Goal: Task Accomplishment & Management: Manage account settings

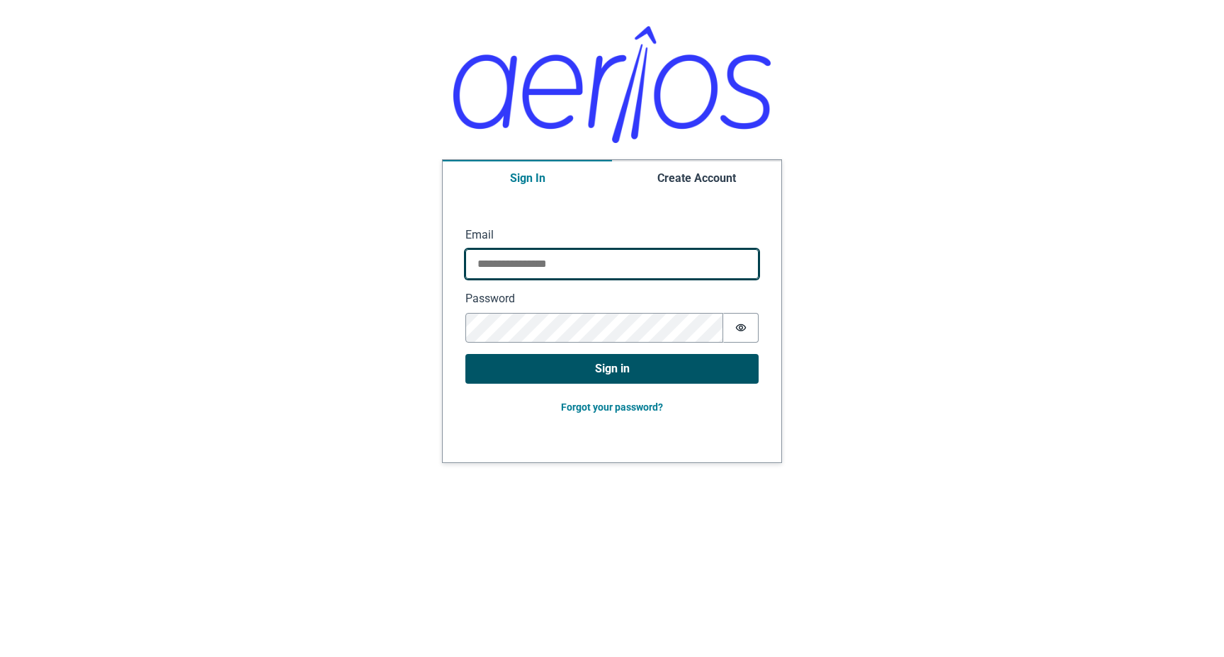
type input "**********"
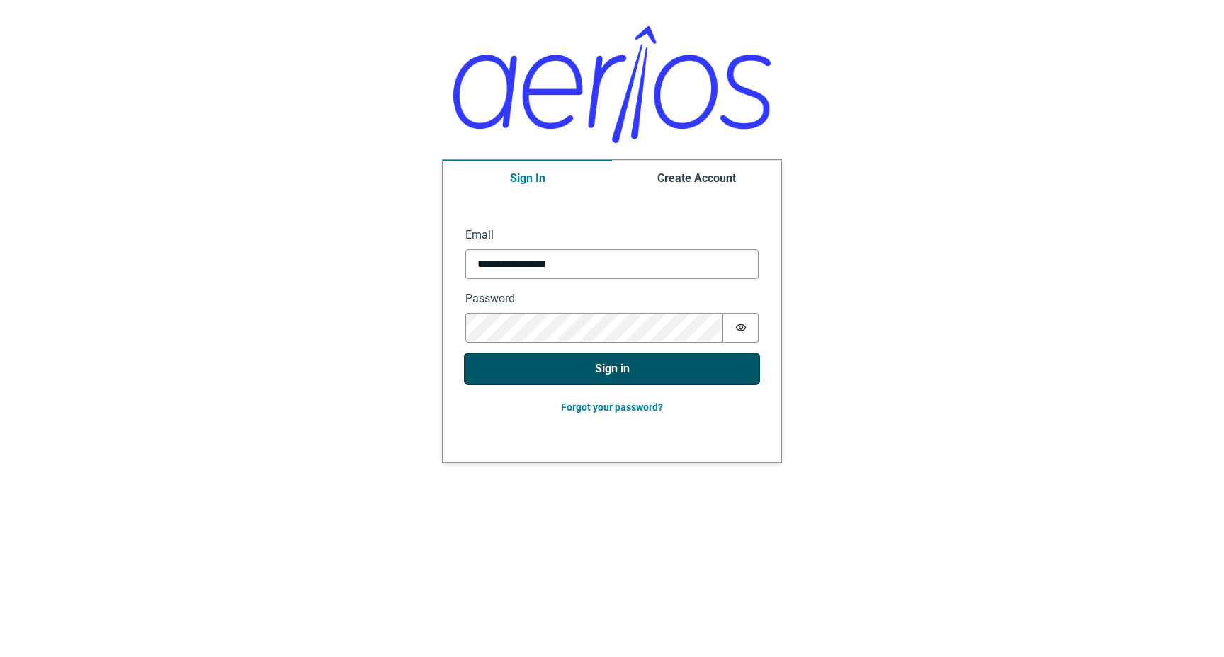
click at [522, 365] on button "Sign in" at bounding box center [611, 369] width 293 height 30
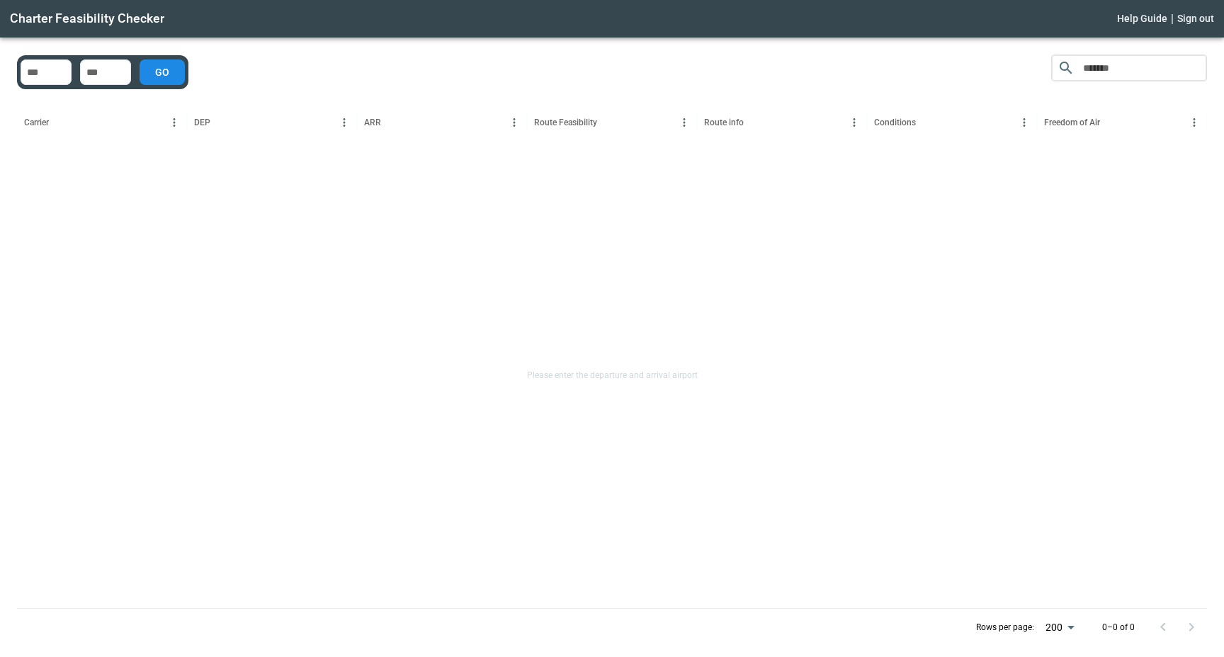
click at [626, 55] on div "​ Carrier DEP ARR Route Feasibility Route info Conditions Freedom of Air Please…" at bounding box center [612, 350] width 1190 height 591
click at [25, 67] on input "No airport exists" at bounding box center [45, 72] width 45 height 14
type input "*"
type input "***"
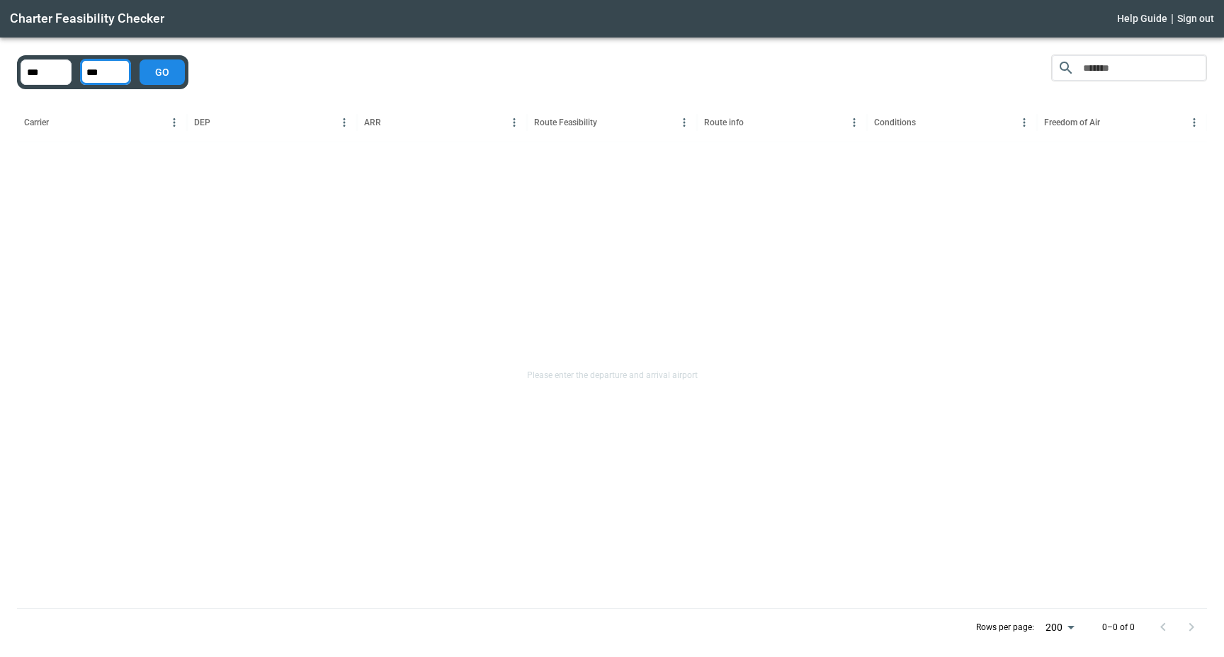
click at [174, 75] on button "GO" at bounding box center [161, 71] width 45 height 25
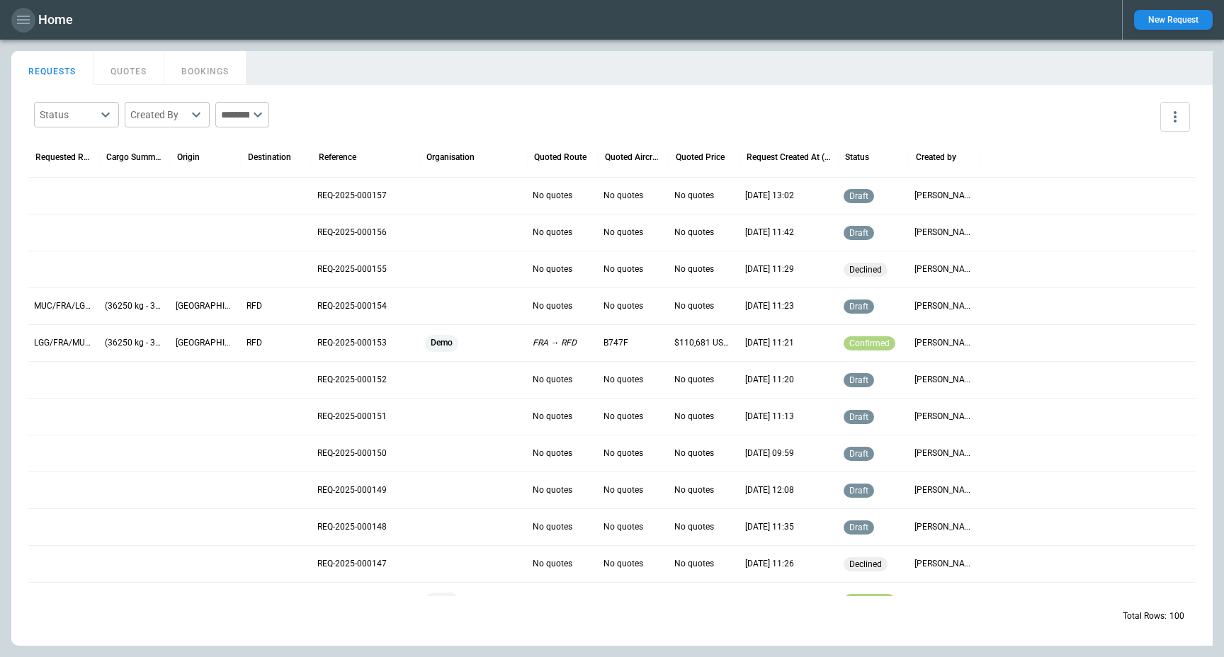
click at [25, 21] on icon "button" at bounding box center [23, 19] width 17 height 17
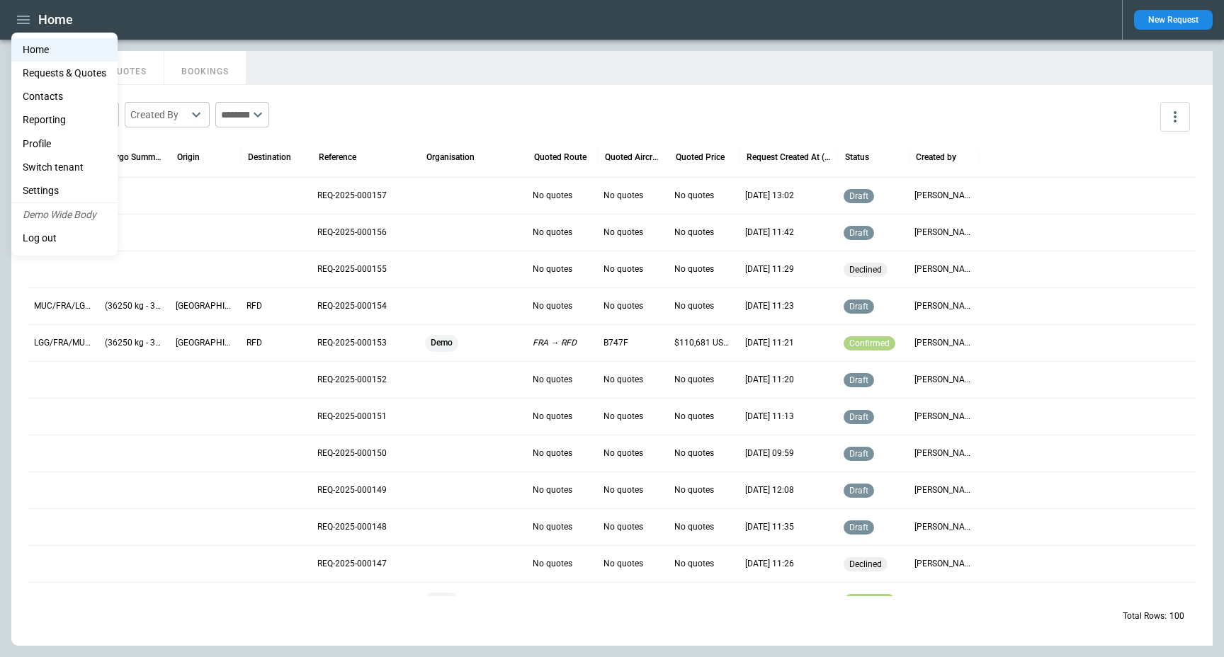
click at [78, 142] on li "Profile" at bounding box center [64, 143] width 106 height 23
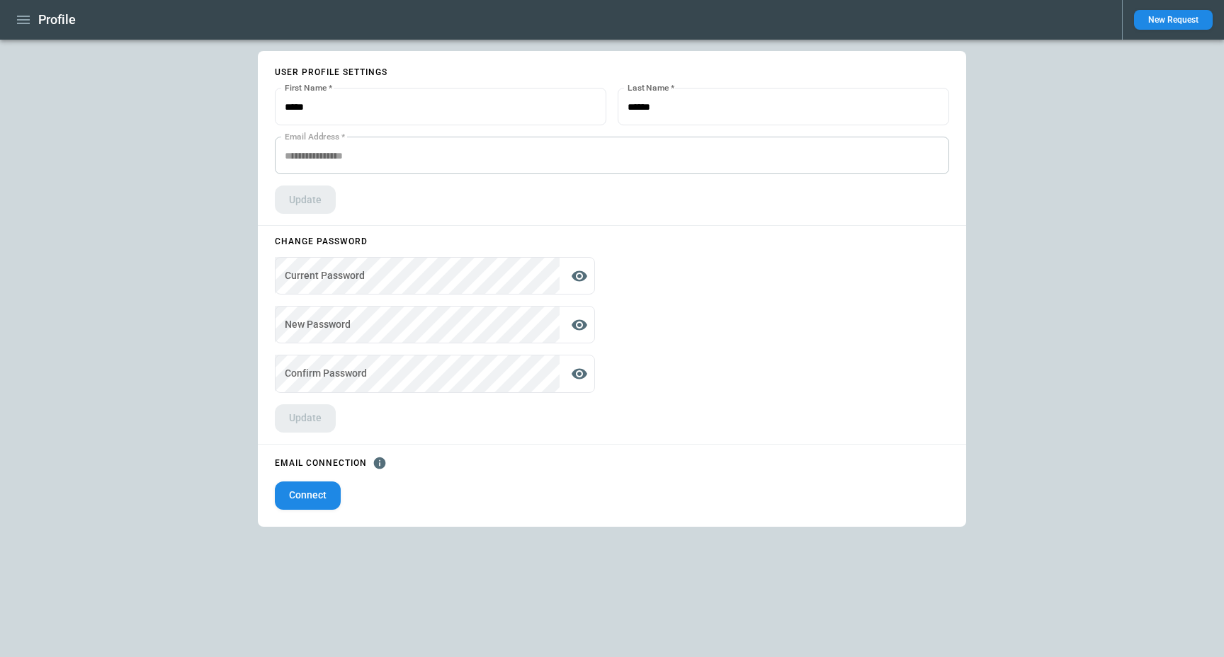
click at [21, 28] on icon "button" at bounding box center [23, 19] width 17 height 17
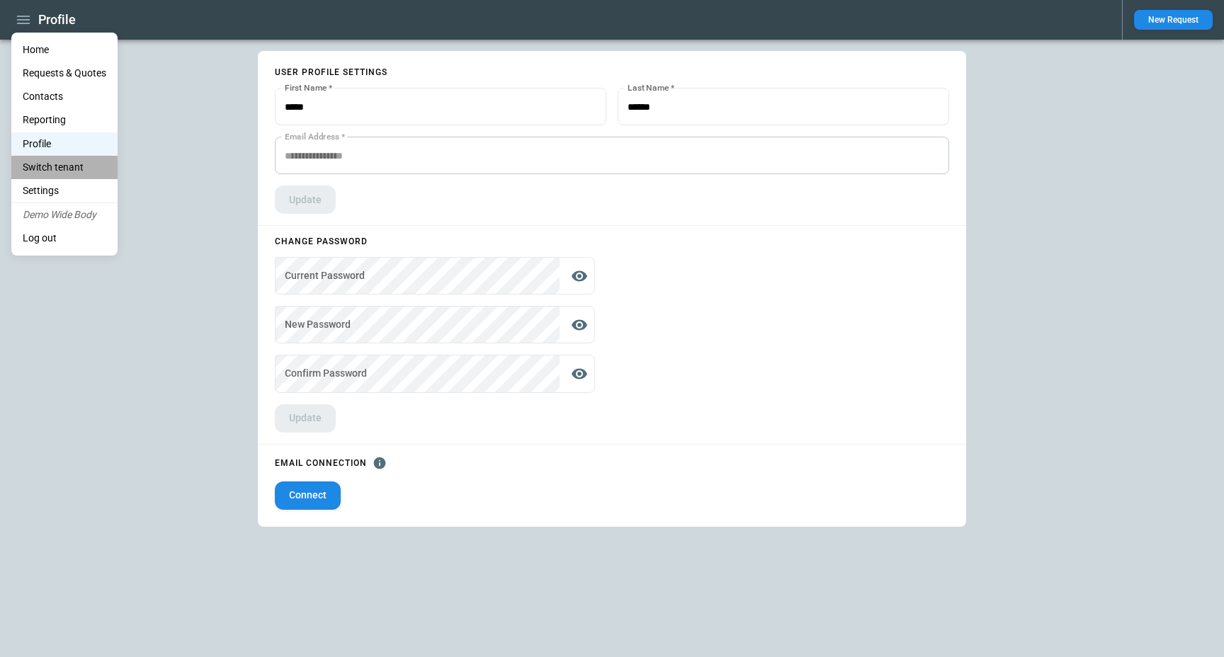
click at [77, 166] on li "Switch tenant" at bounding box center [64, 167] width 106 height 23
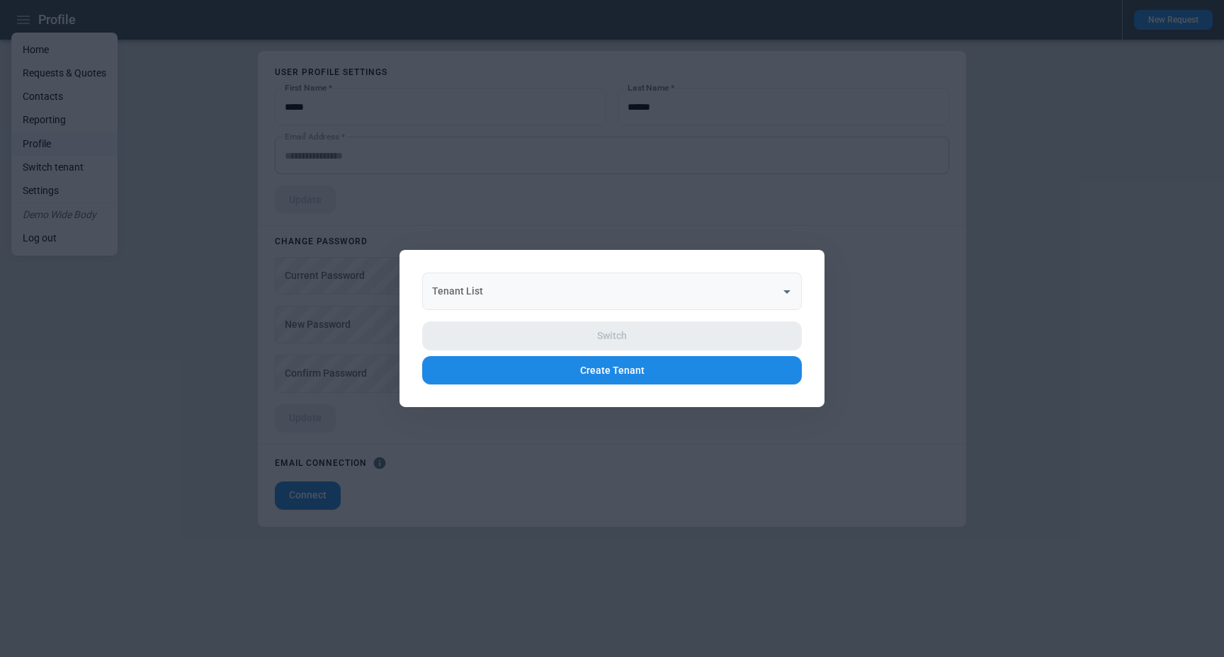
click at [568, 296] on input "Tenant List" at bounding box center [601, 291] width 346 height 25
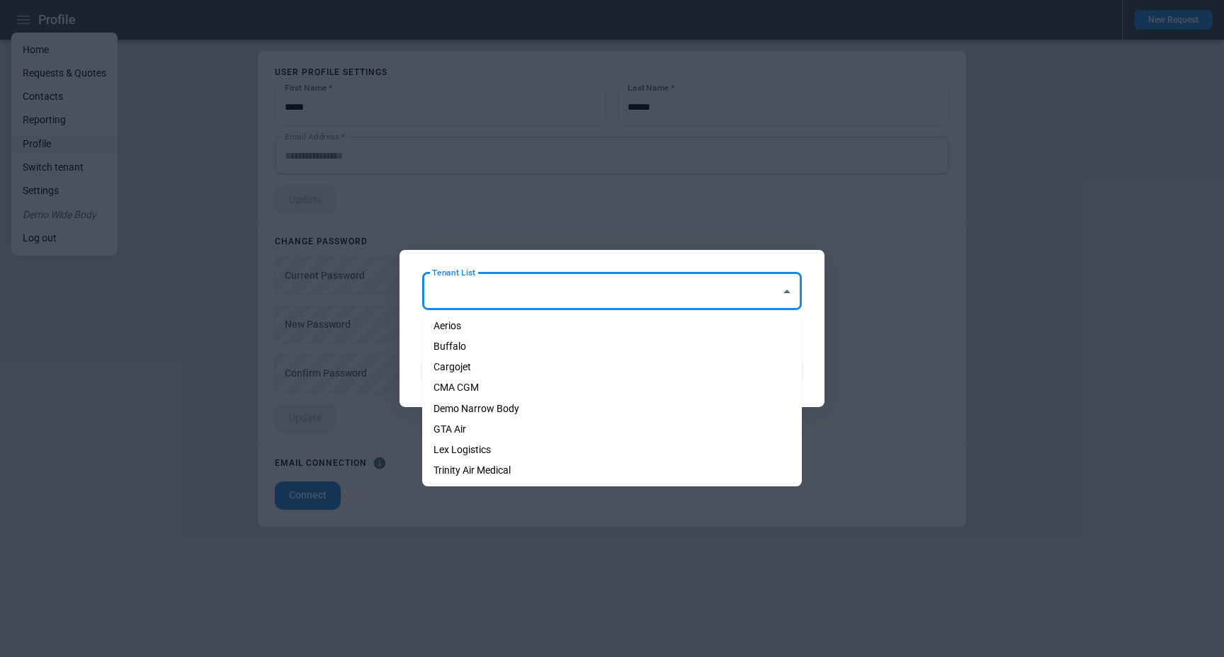
click at [561, 404] on li "Demo Narrow Body" at bounding box center [612, 409] width 380 height 21
type input "**********"
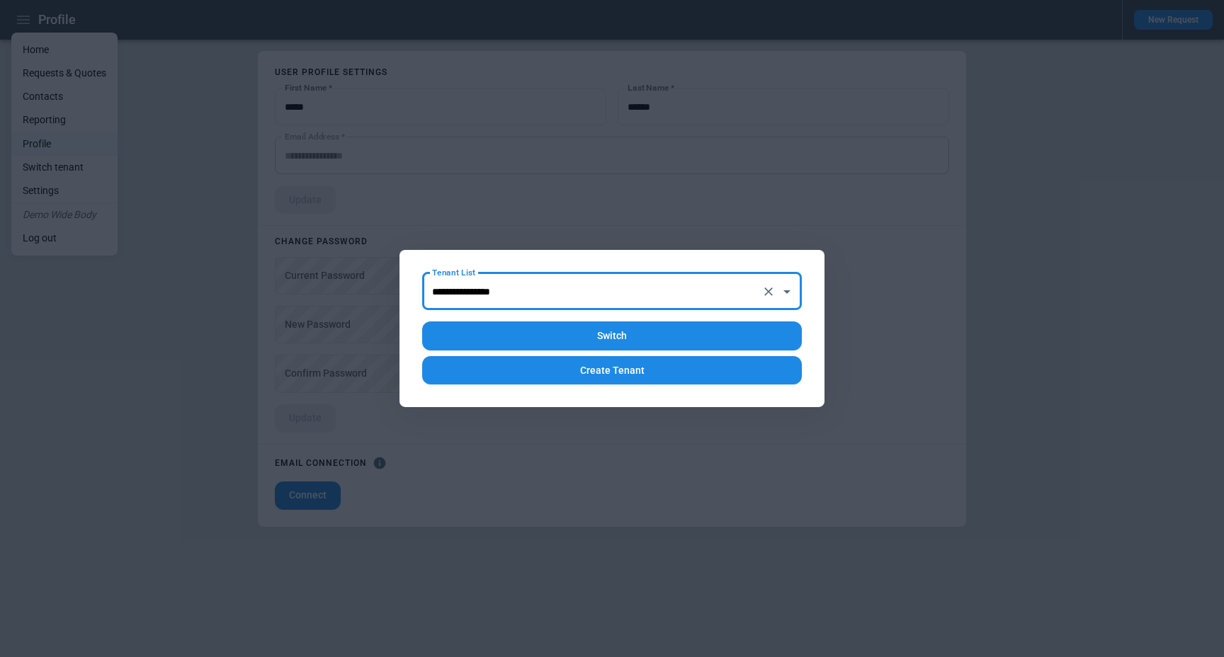
click at [603, 329] on button "Switch" at bounding box center [612, 335] width 380 height 29
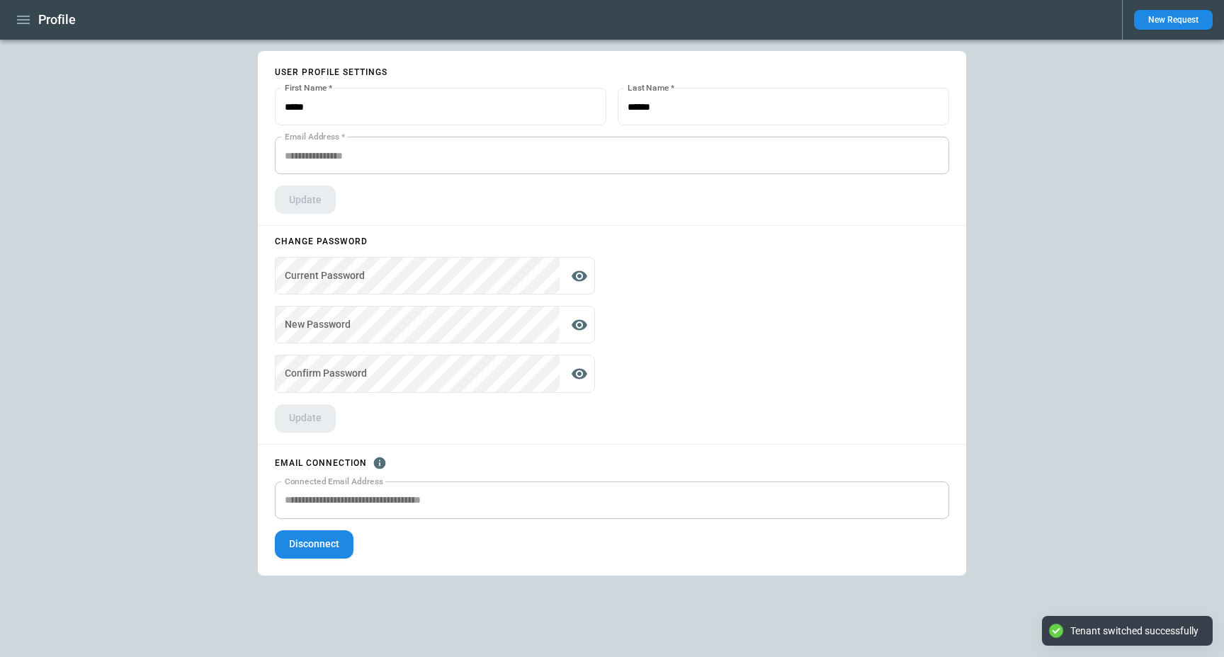
click at [172, 187] on div "**********" at bounding box center [612, 348] width 1224 height 617
click at [25, 27] on icon "button" at bounding box center [23, 19] width 17 height 17
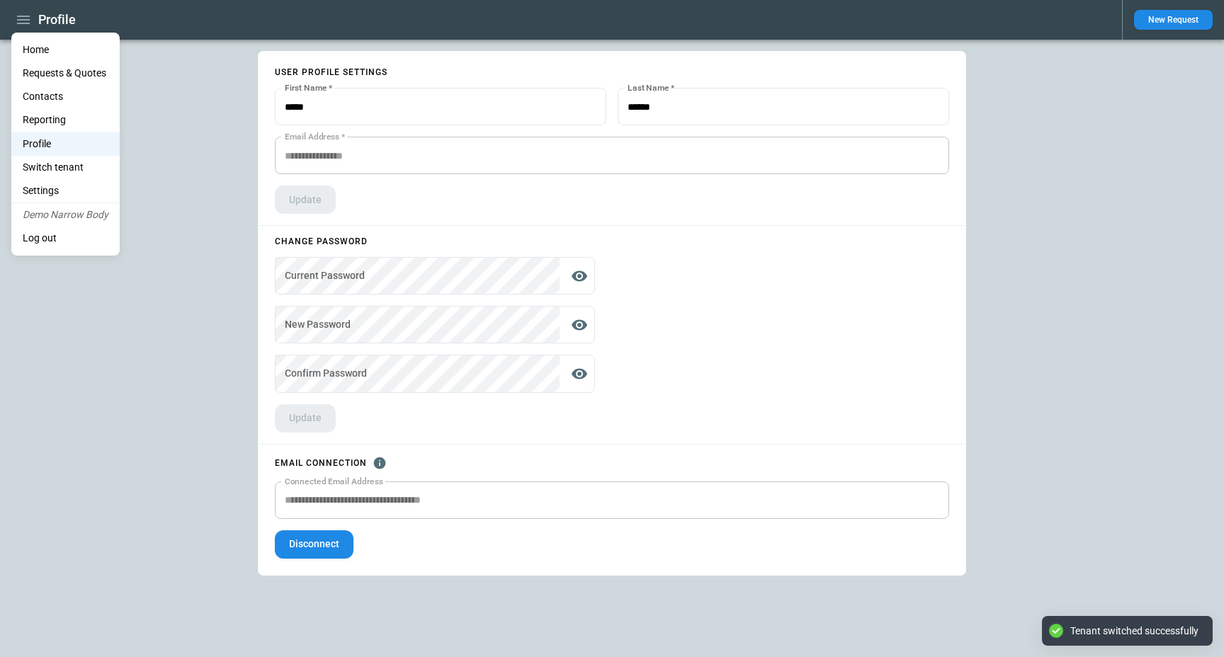
click at [51, 44] on li "Home" at bounding box center [65, 49] width 108 height 23
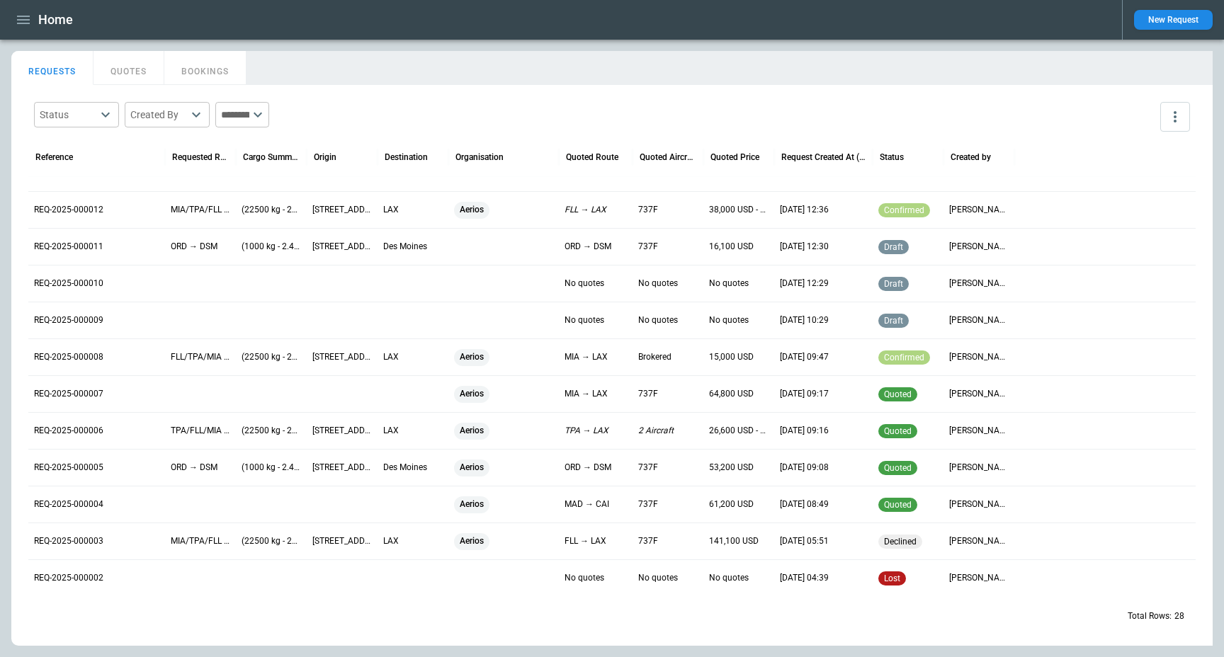
scroll to position [559, 0]
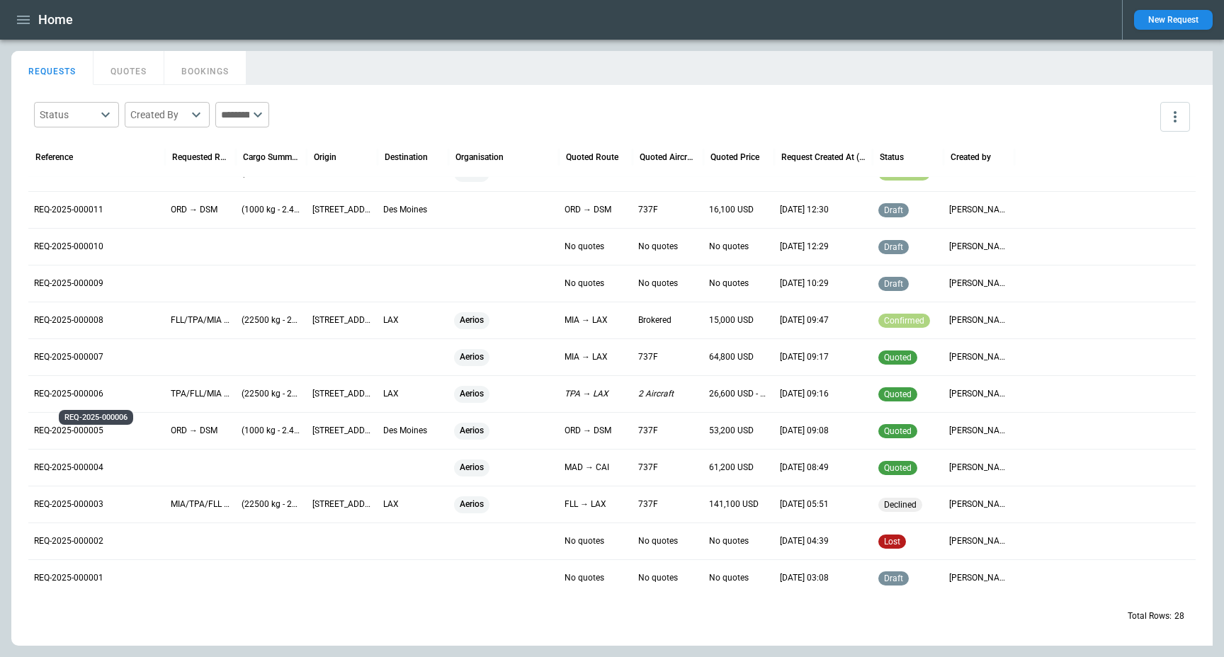
click at [76, 392] on p "REQ-2025-000006" at bounding box center [96, 394] width 125 height 12
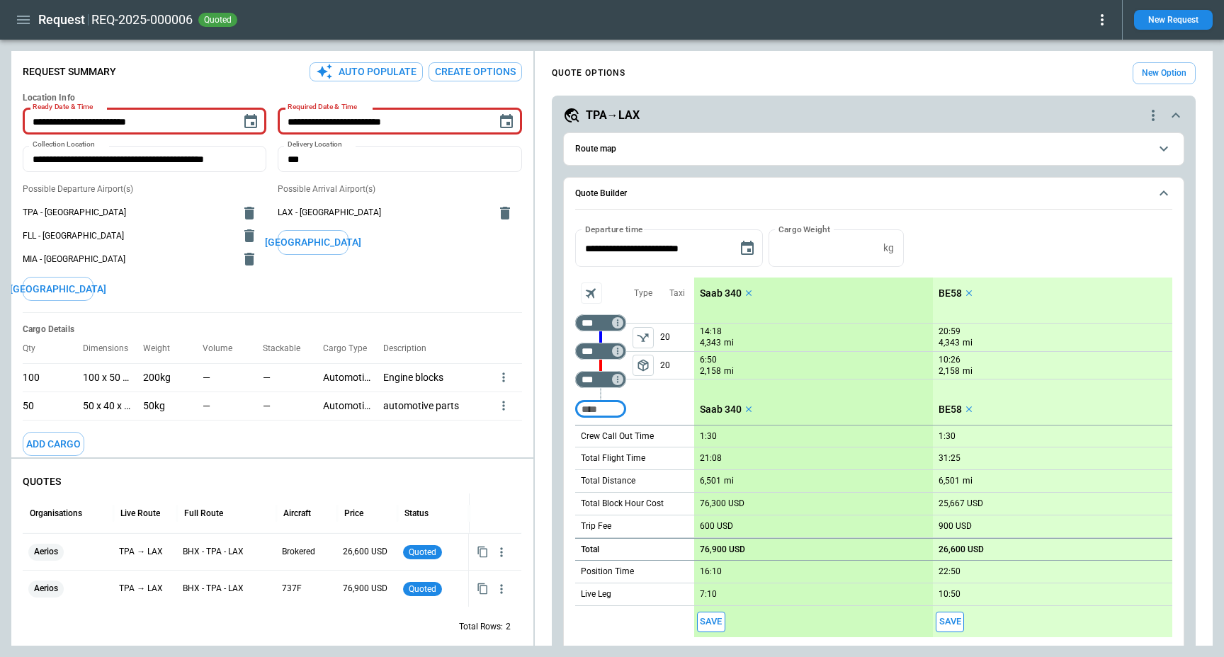
scroll to position [33, 0]
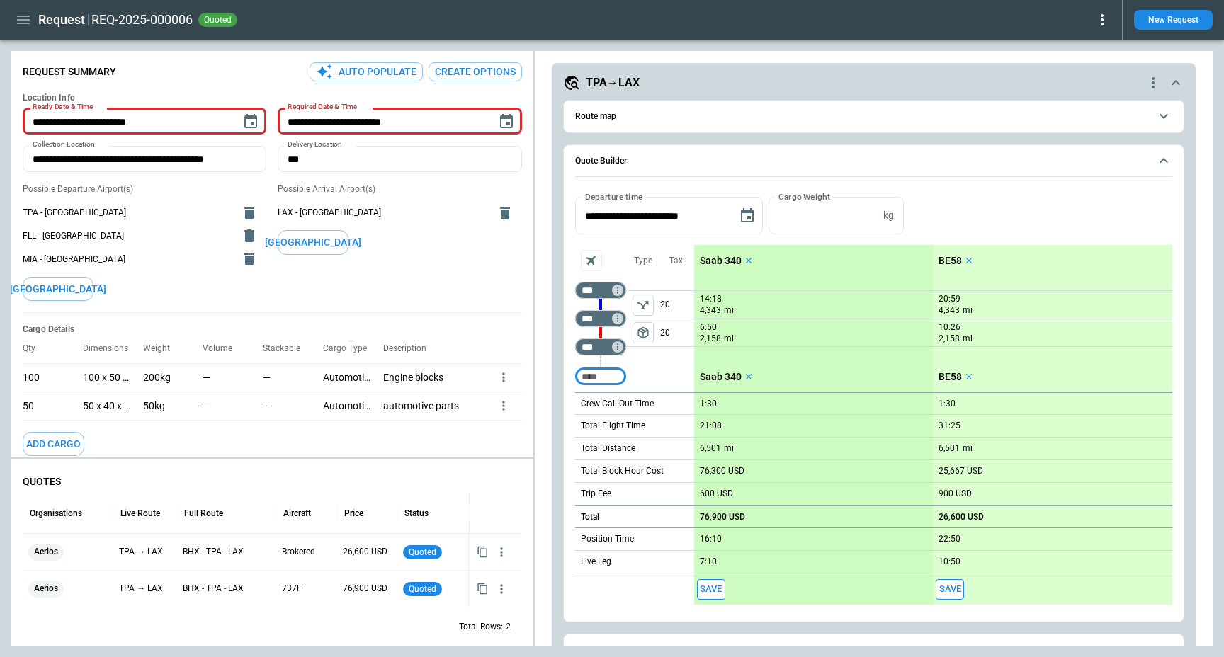
click at [581, 262] on button "Aircraft selection" at bounding box center [591, 260] width 21 height 21
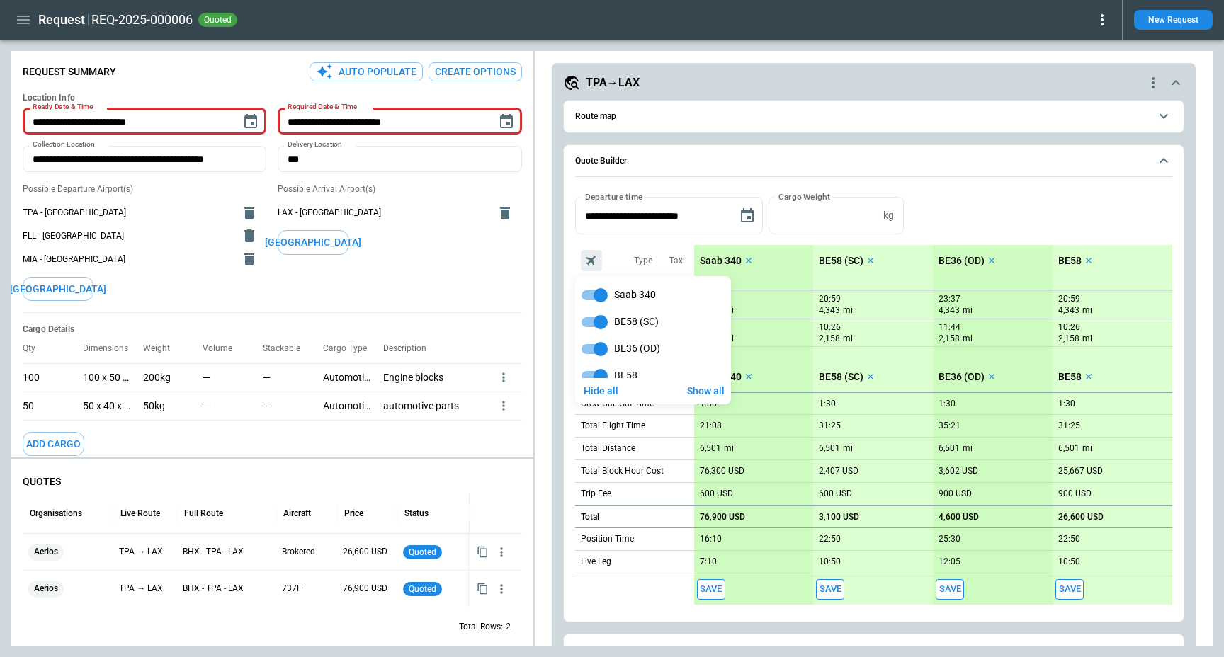
click at [1066, 205] on div at bounding box center [612, 328] width 1224 height 657
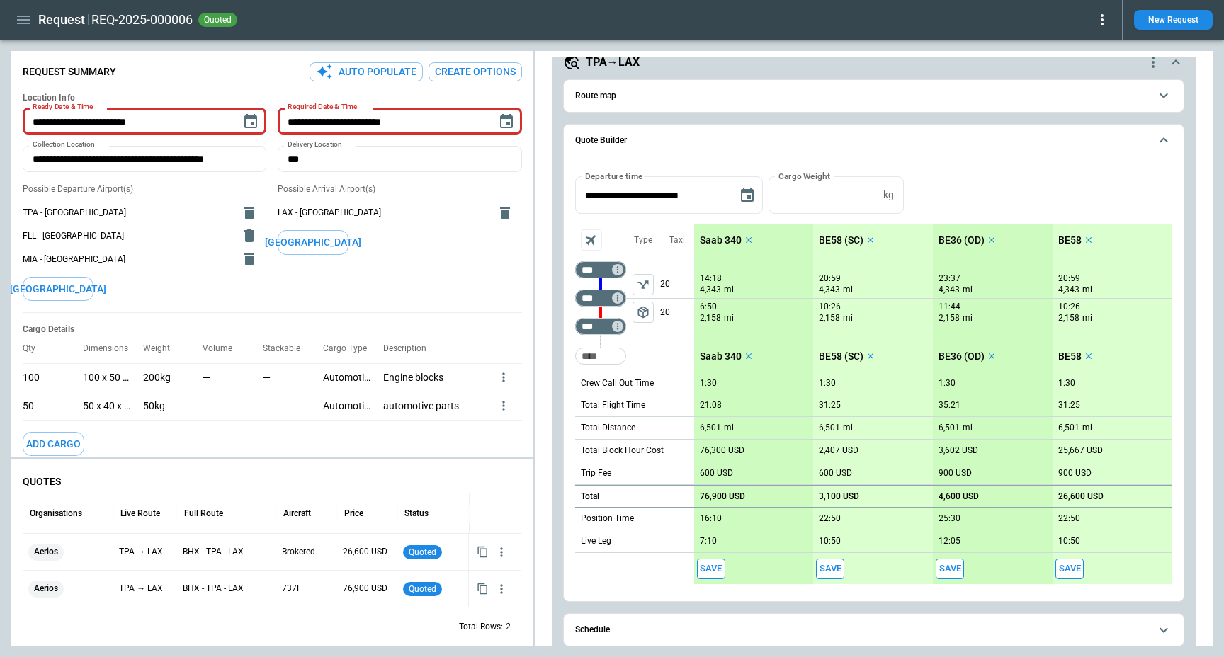
scroll to position [60, 0]
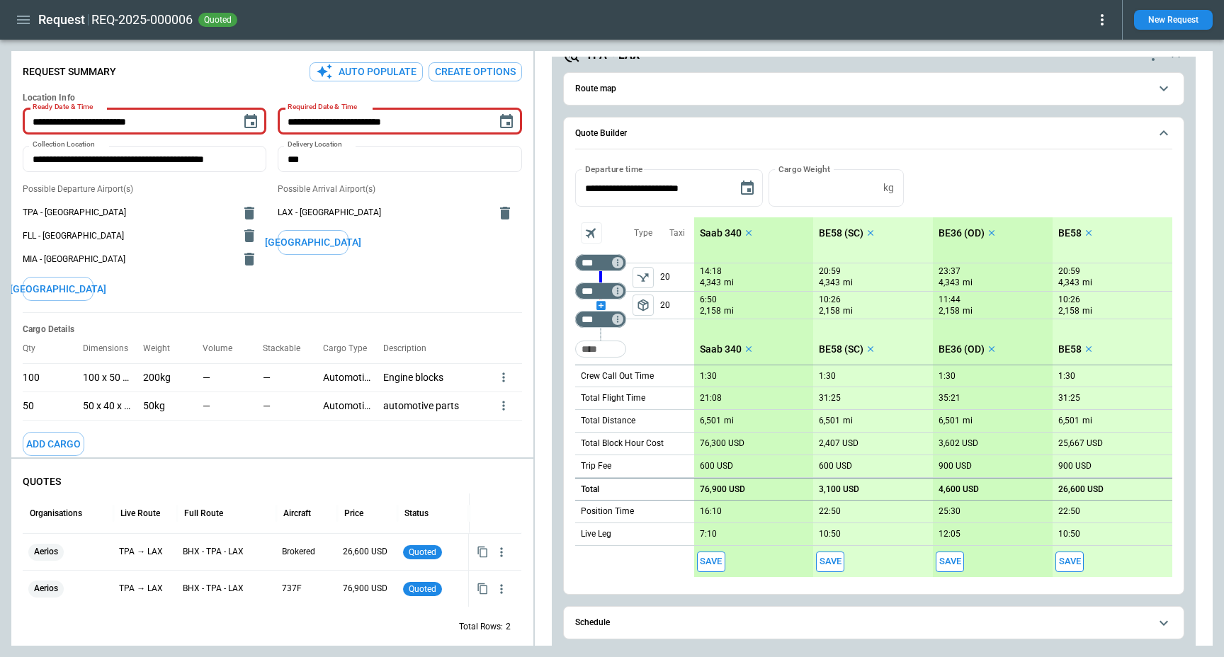
click at [603, 305] on div "scrollable content" at bounding box center [600, 305] width 51 height 0
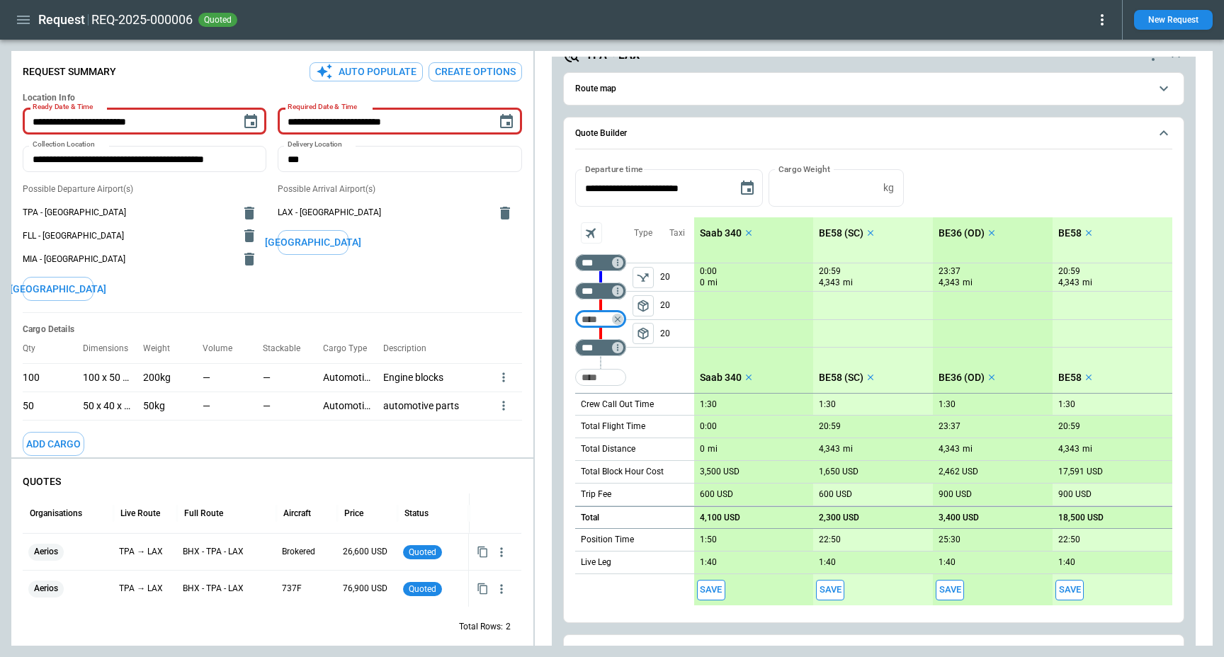
click at [853, 96] on button "Route map" at bounding box center [873, 89] width 597 height 32
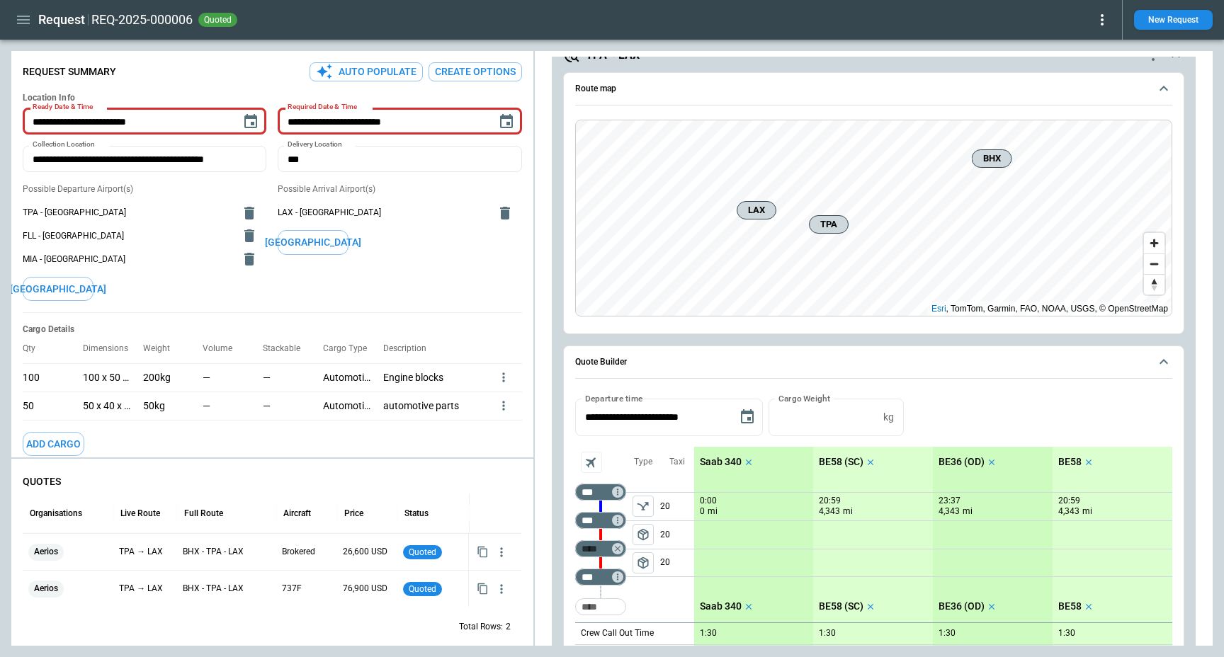
click at [1022, 91] on span "Route map" at bounding box center [862, 88] width 574 height 9
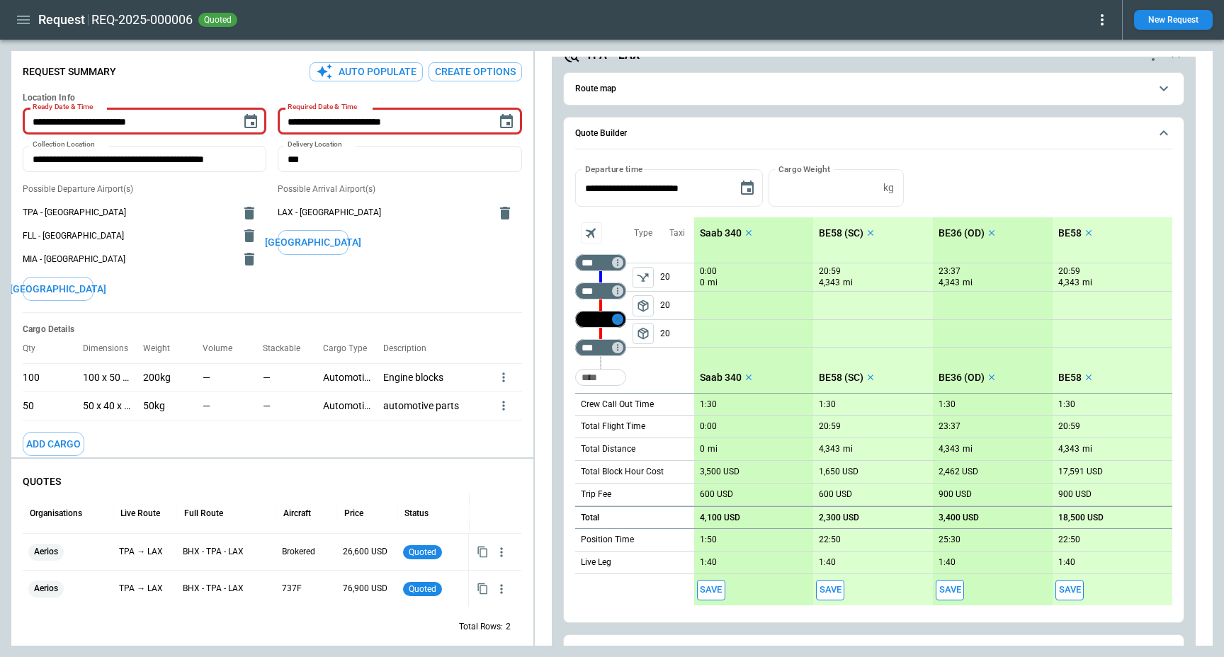
click at [618, 318] on icon "Too short" at bounding box center [617, 320] width 6 height 6
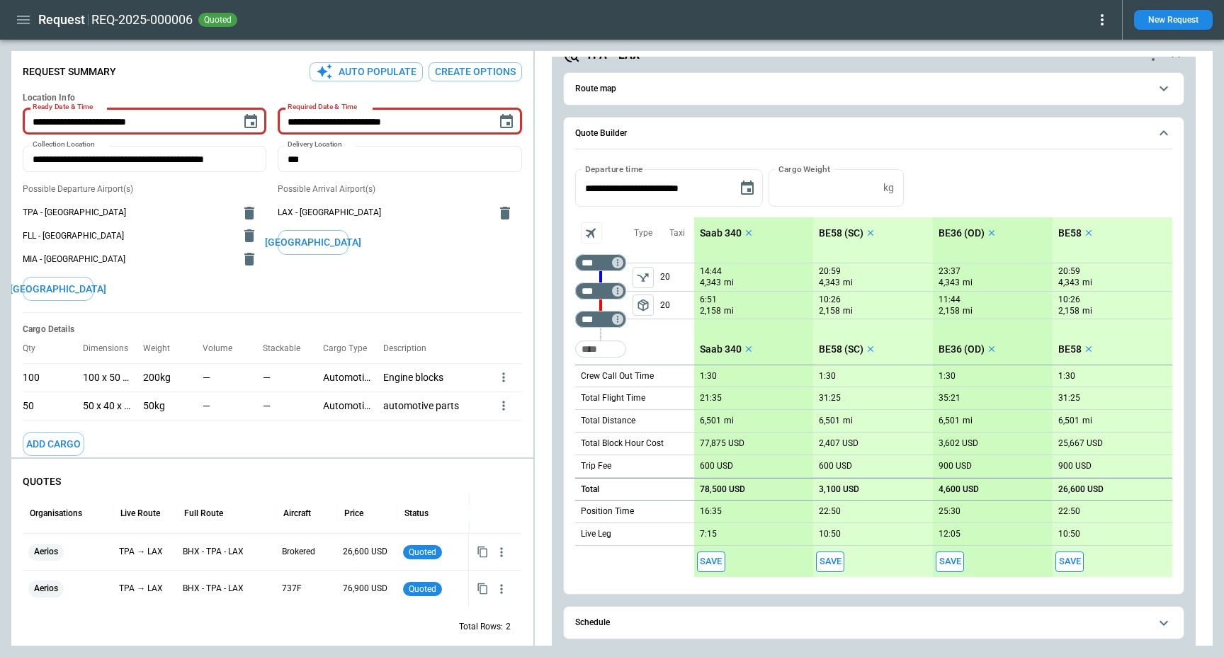
scroll to position [94, 0]
